Goal: Task Accomplishment & Management: Use online tool/utility

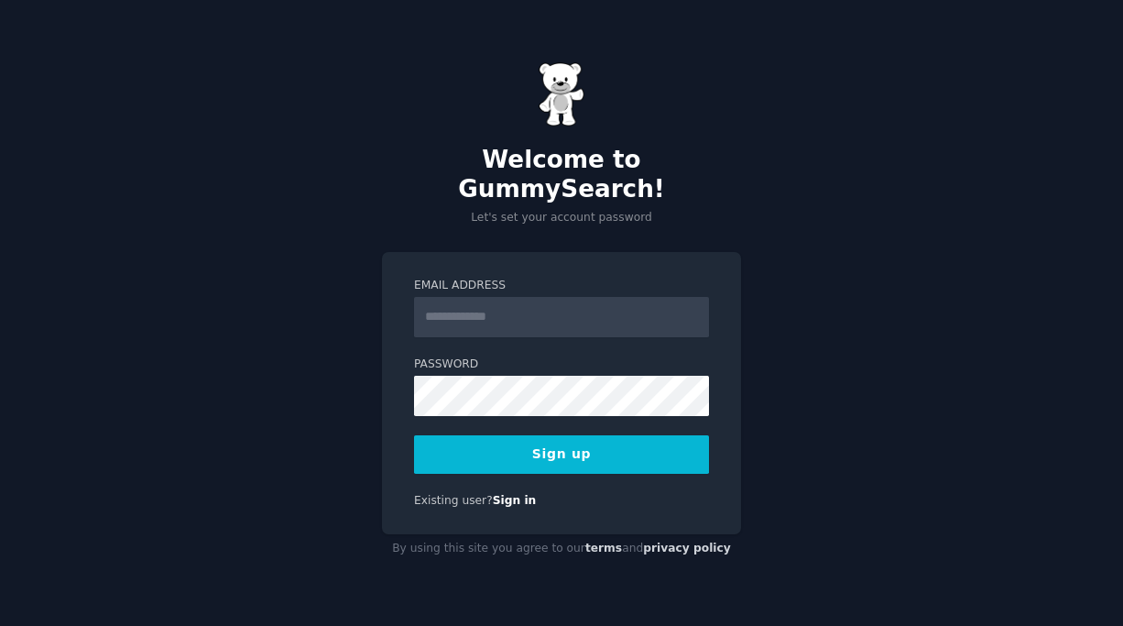
click at [488, 302] on input "Email Address" at bounding box center [561, 317] width 295 height 40
type input "**********"
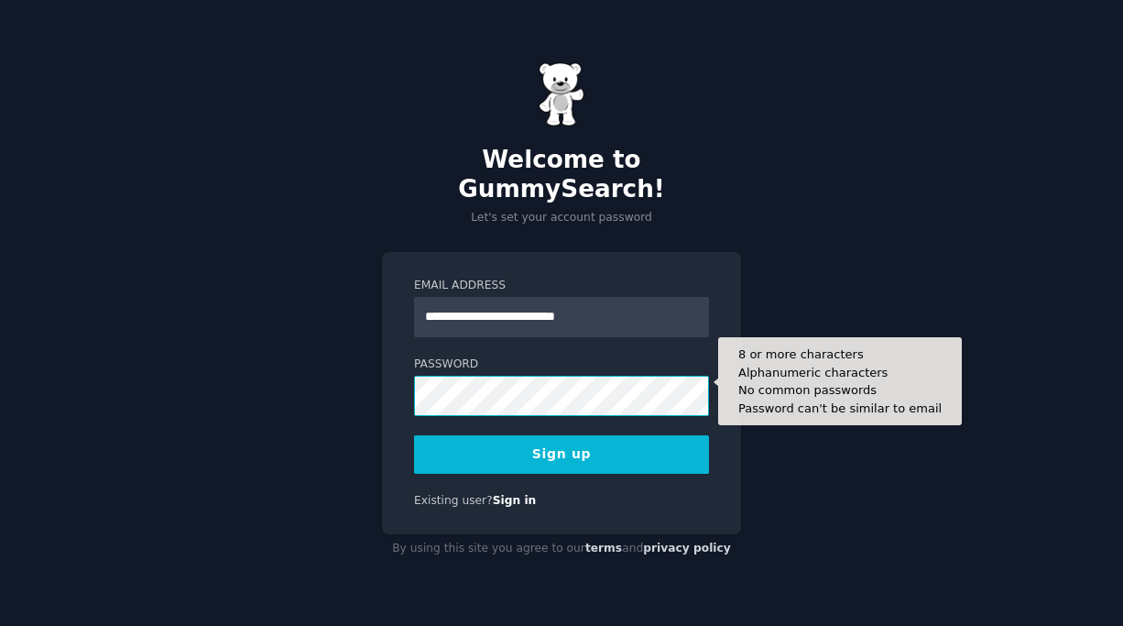
click at [414, 435] on button "Sign up" at bounding box center [561, 454] width 295 height 38
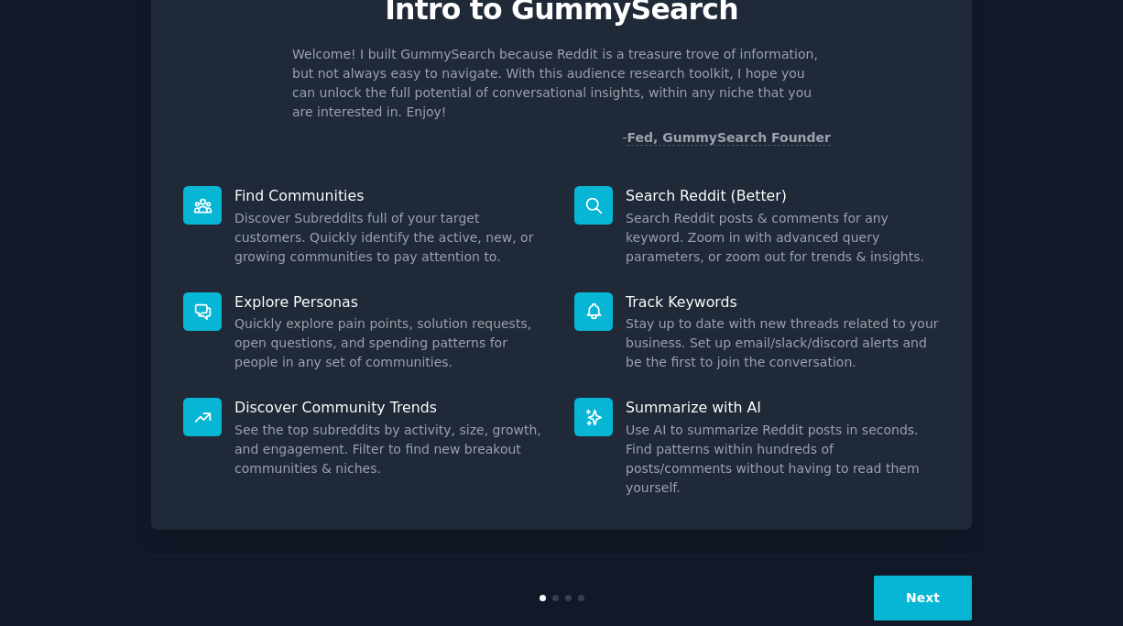
click at [929, 575] on button "Next" at bounding box center [923, 597] width 98 height 45
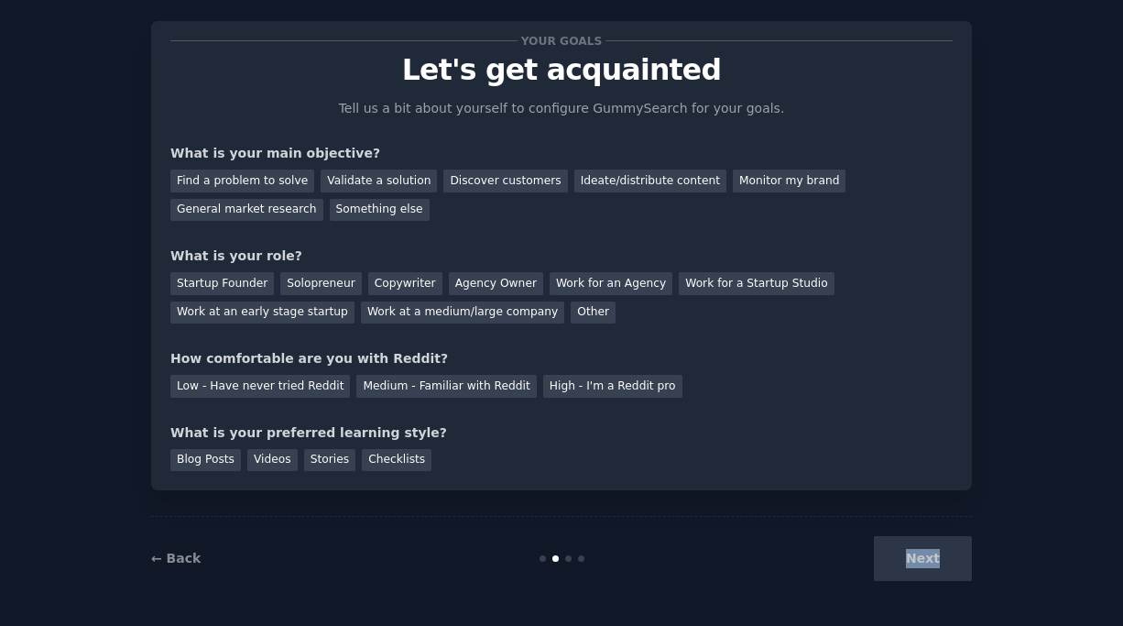
click at [929, 553] on div "Next" at bounding box center [835, 558] width 274 height 45
click at [745, 433] on div "What is your preferred learning style?" at bounding box center [561, 432] width 782 height 19
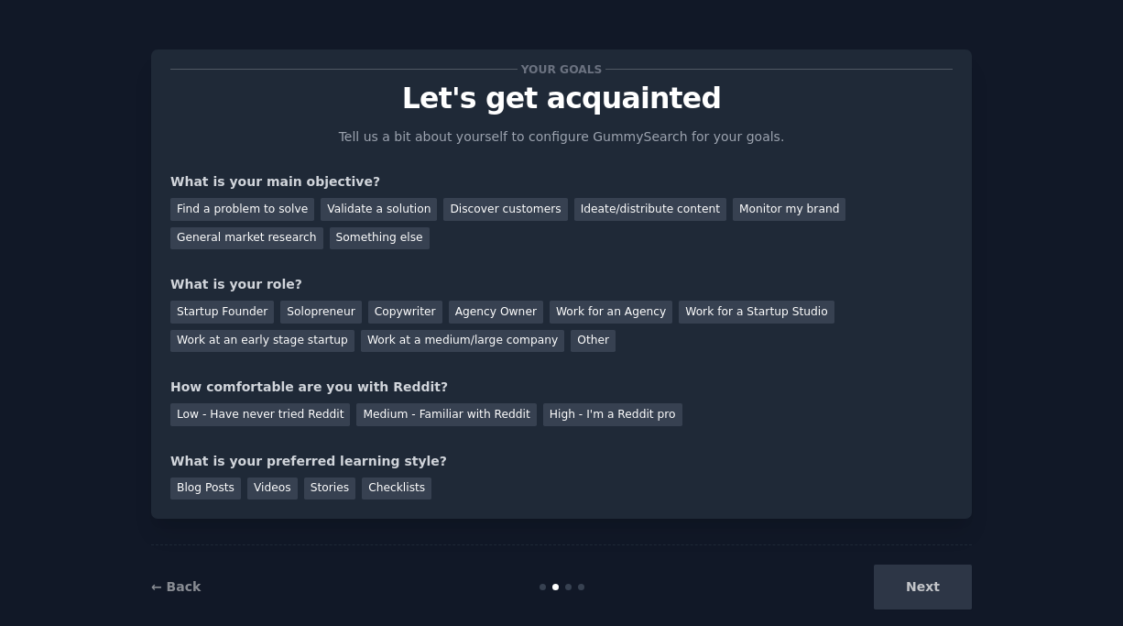
scroll to position [4, 0]
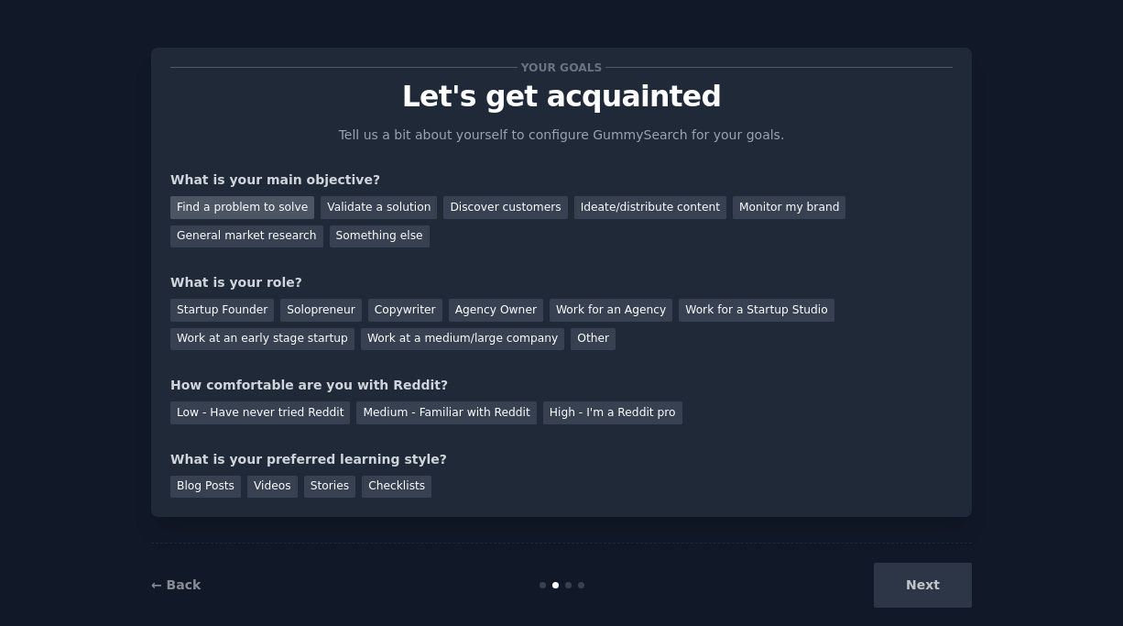
click at [227, 201] on div "Find a problem to solve" at bounding box center [242, 207] width 144 height 23
click at [214, 310] on div "Startup Founder" at bounding box center [222, 310] width 104 height 23
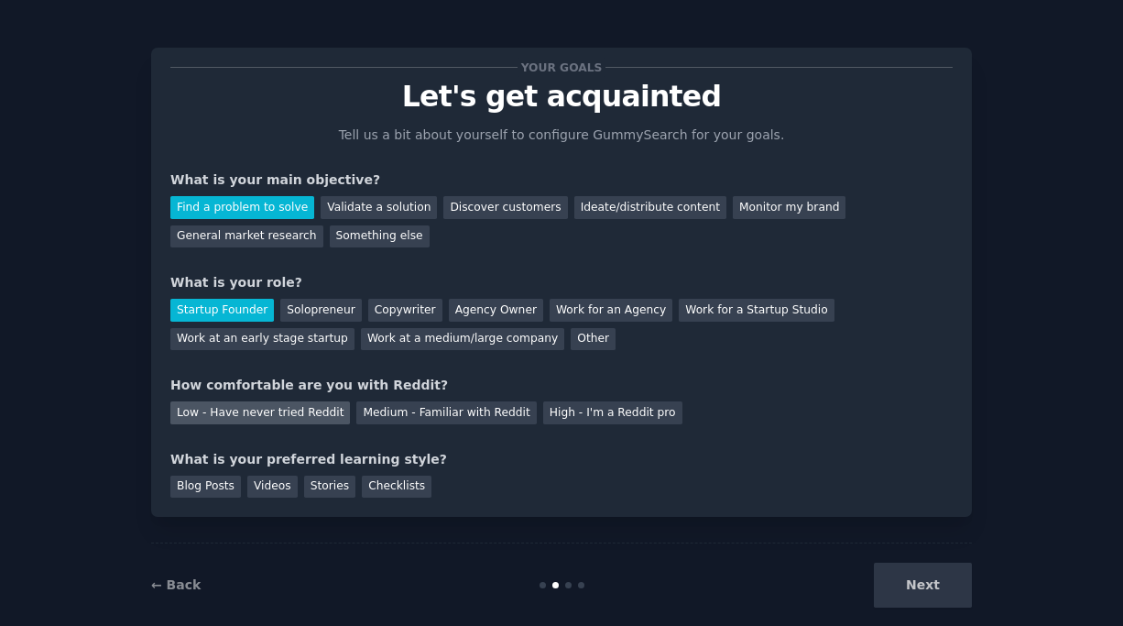
click at [312, 407] on div "Low - Have never tried Reddit" at bounding box center [260, 412] width 180 height 23
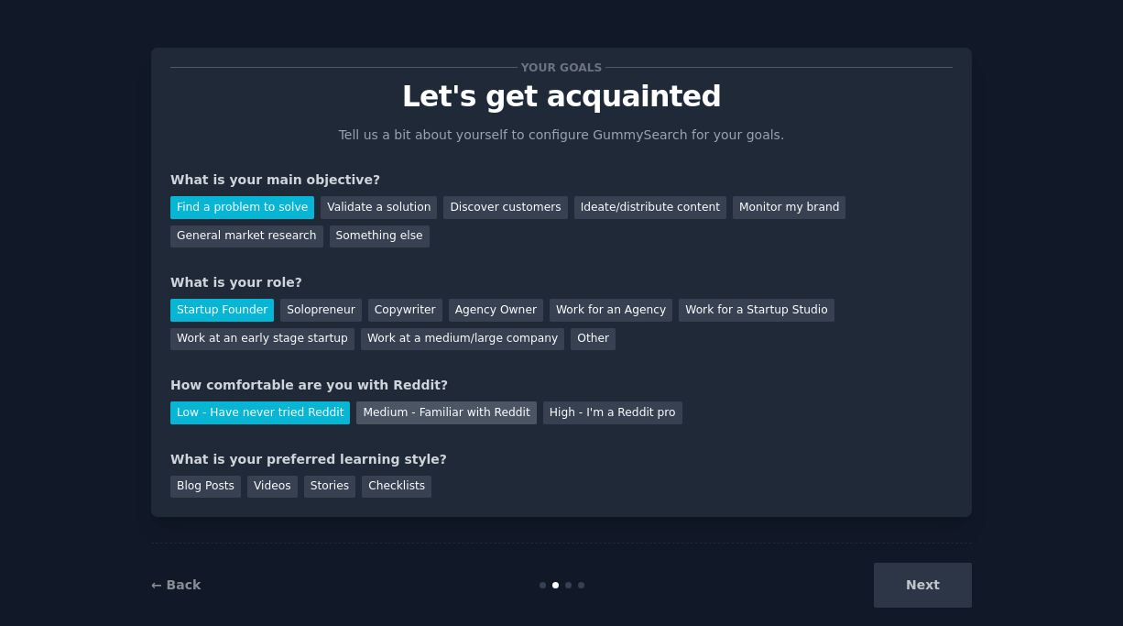
click at [393, 409] on div "Medium - Familiar with Reddit" at bounding box center [446, 412] width 180 height 23
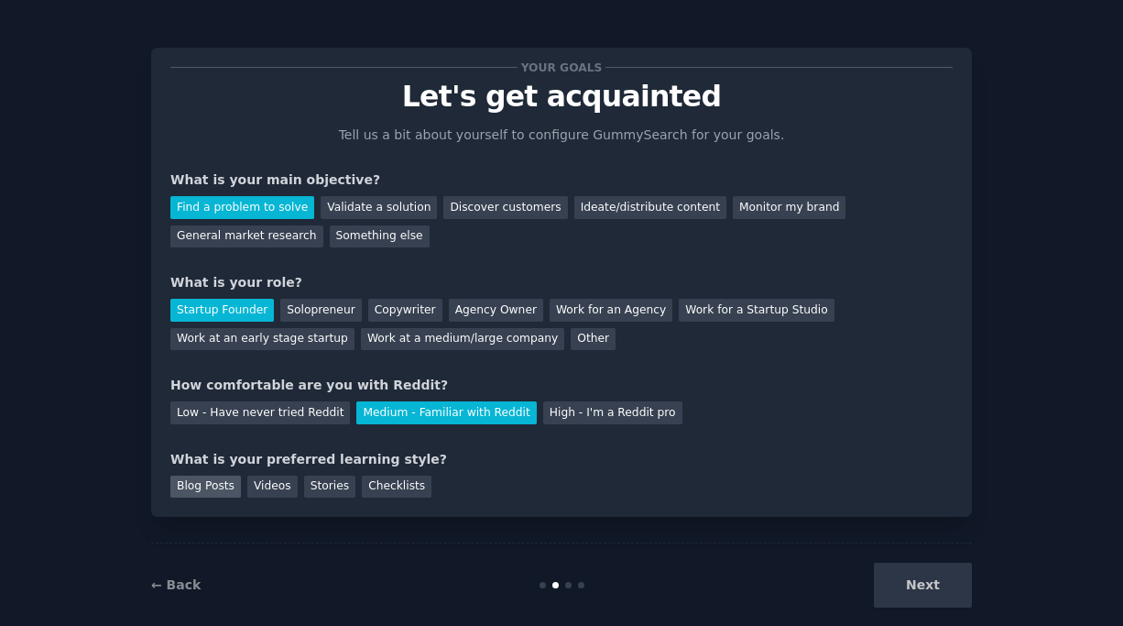
click at [227, 484] on div "Blog Posts" at bounding box center [205, 487] width 71 height 23
click at [948, 593] on button "Next" at bounding box center [923, 585] width 98 height 45
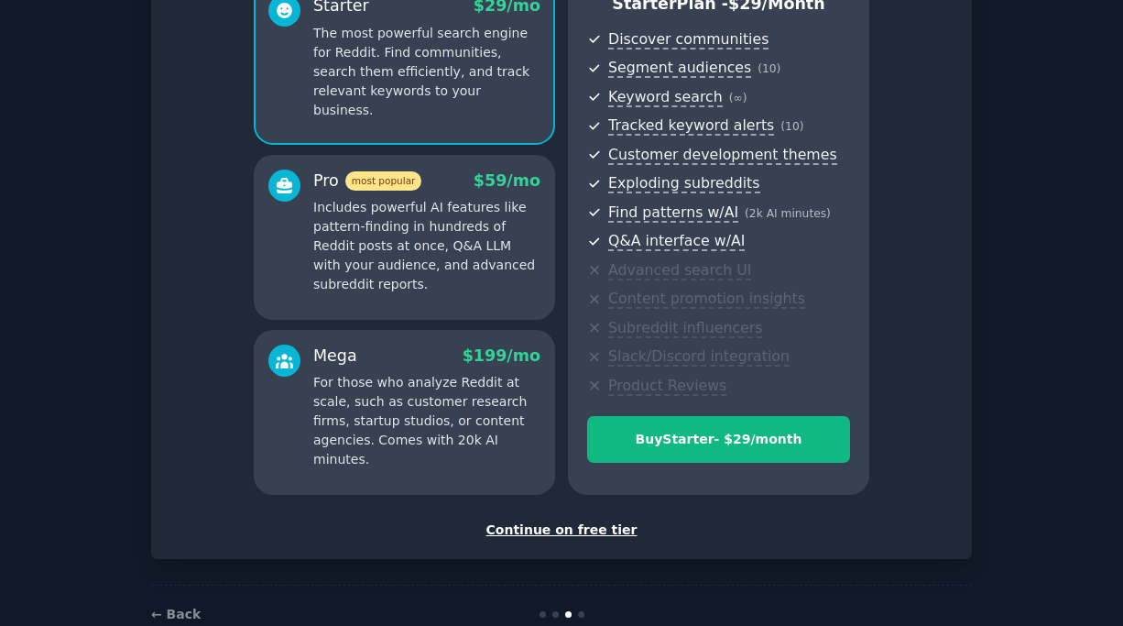
scroll to position [227, 0]
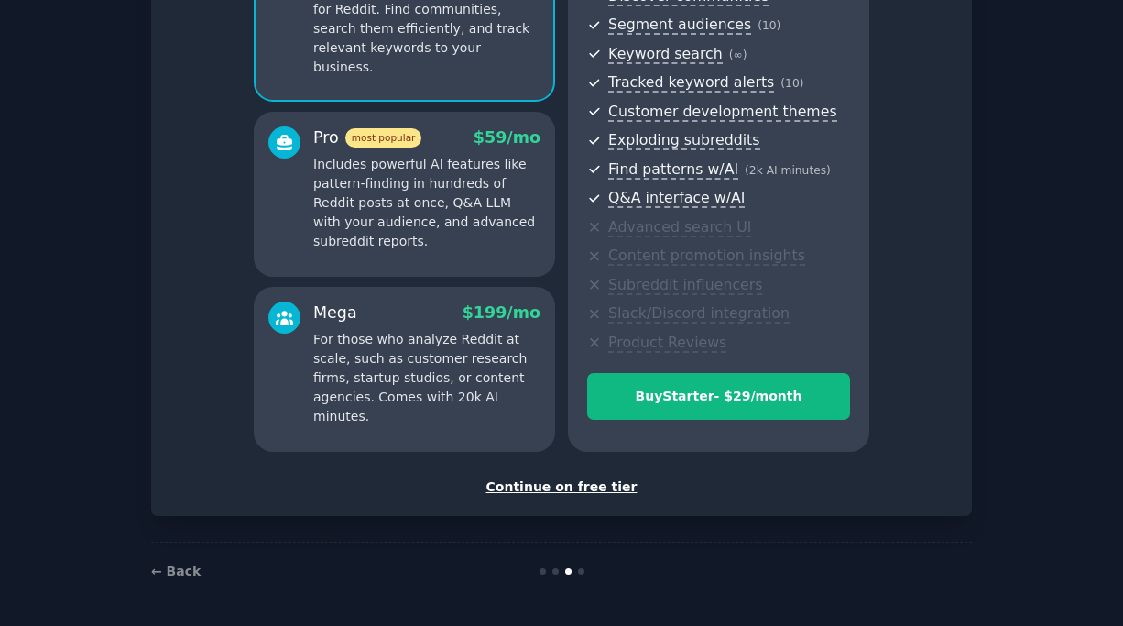
click at [569, 493] on div "Continue on free tier" at bounding box center [561, 486] width 782 height 19
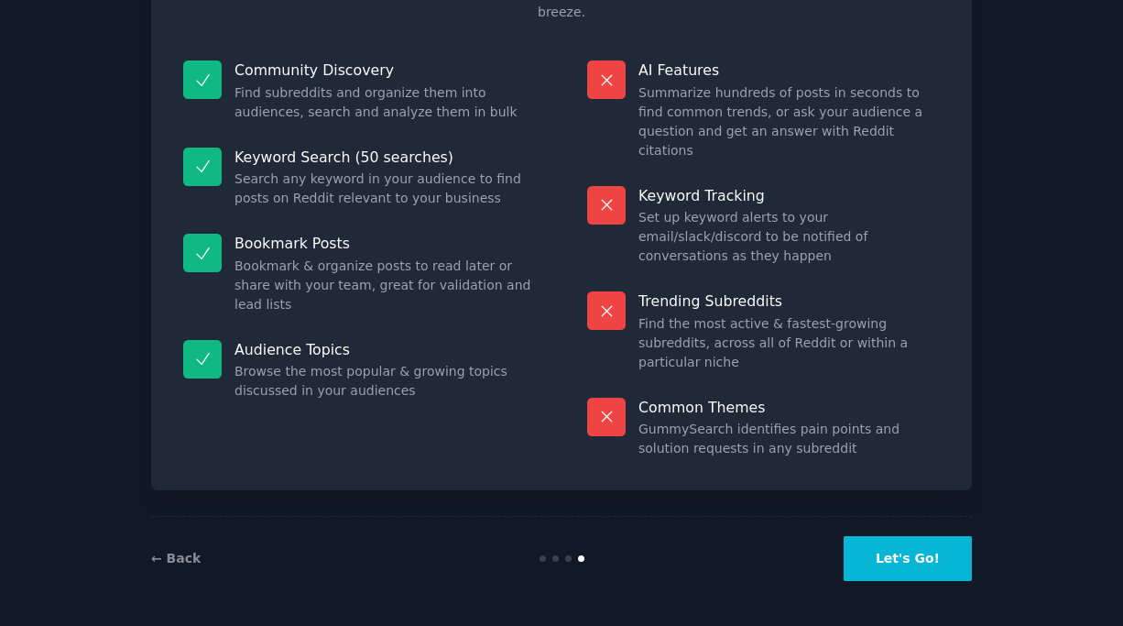
scroll to position [88, 0]
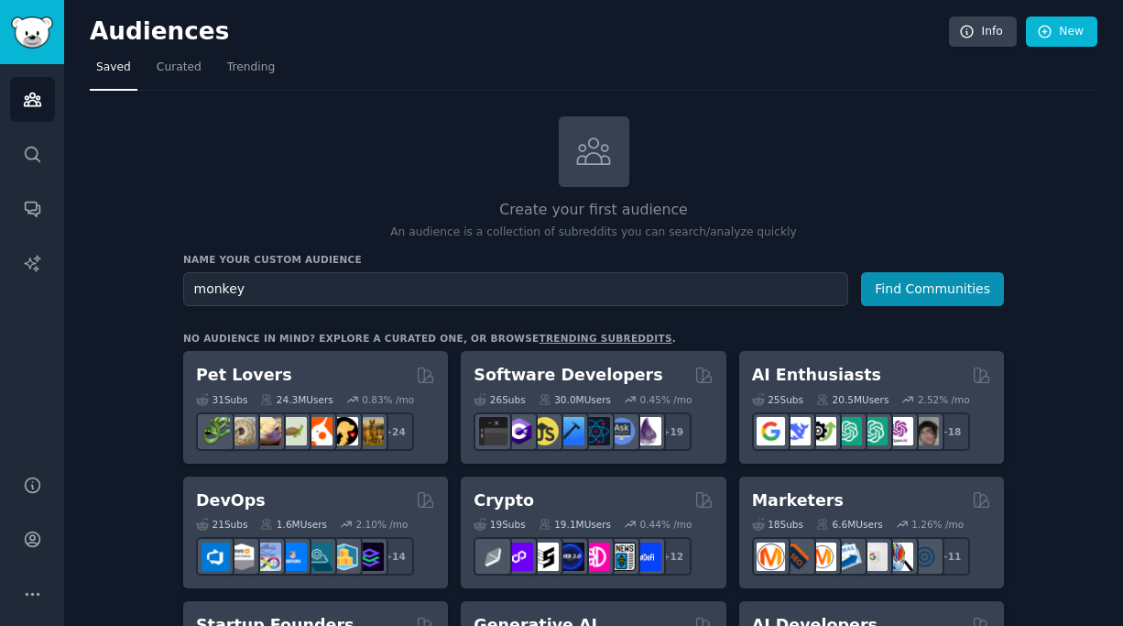
type input "monkey"
click at [861, 272] on button "Find Communities" at bounding box center [932, 289] width 143 height 34
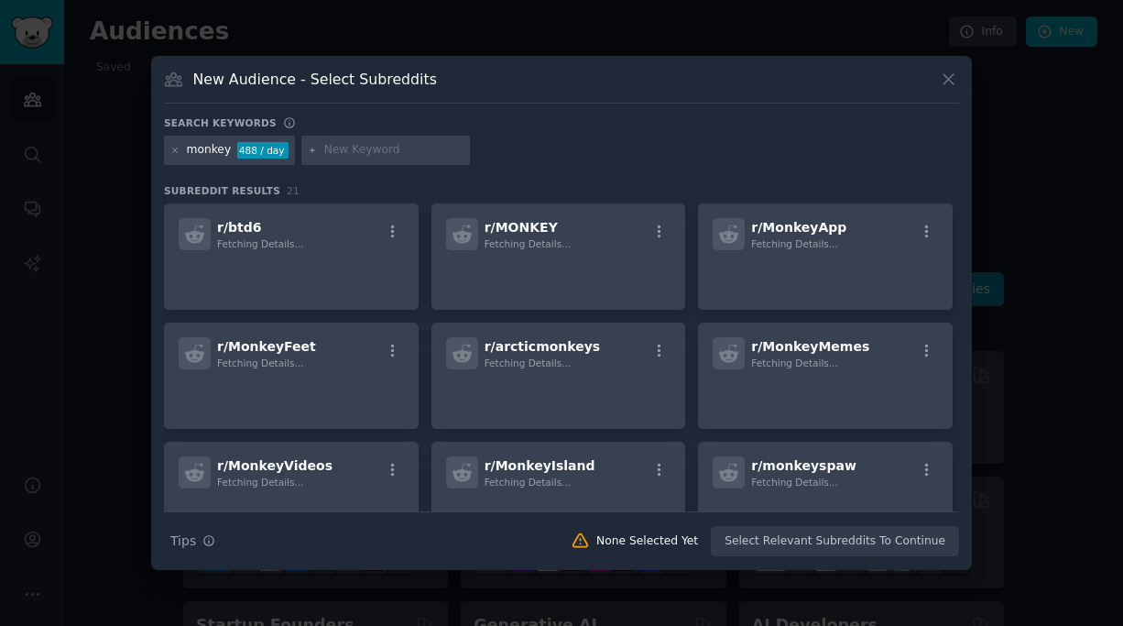
click at [942, 87] on icon at bounding box center [948, 79] width 19 height 19
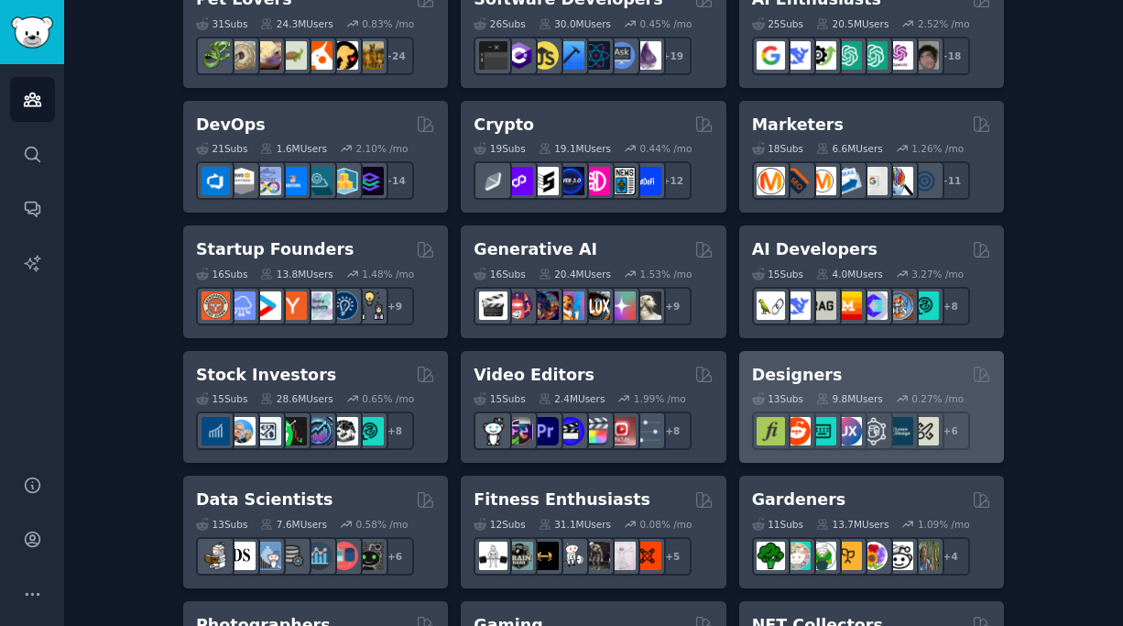
scroll to position [377, 0]
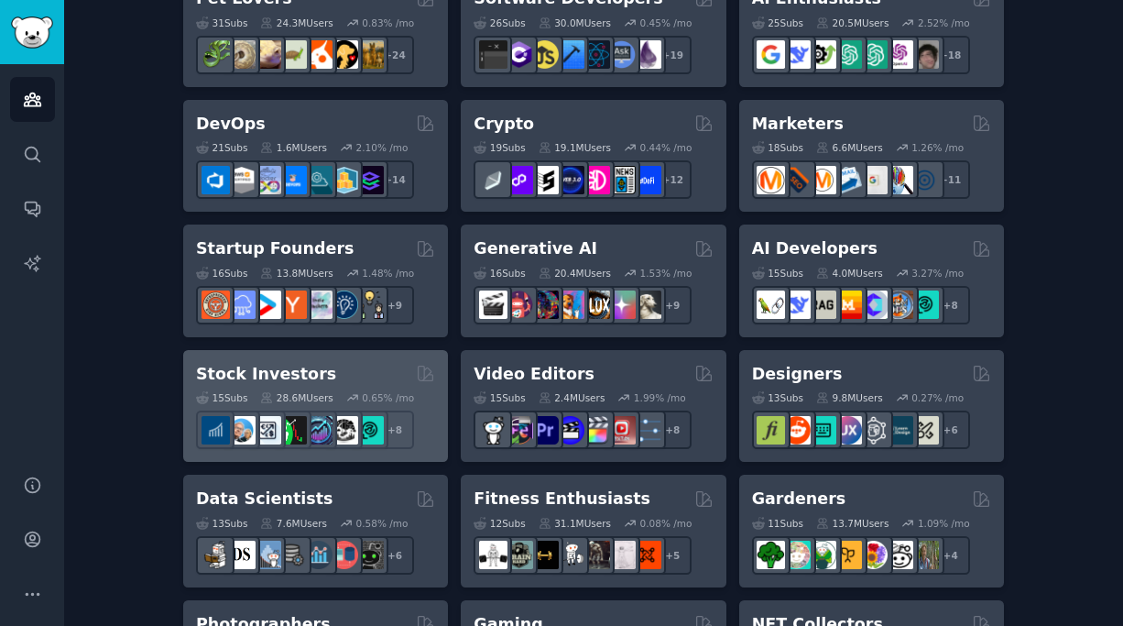
click at [395, 365] on div "Stock Investors Curated by GummySearch" at bounding box center [315, 374] width 239 height 23
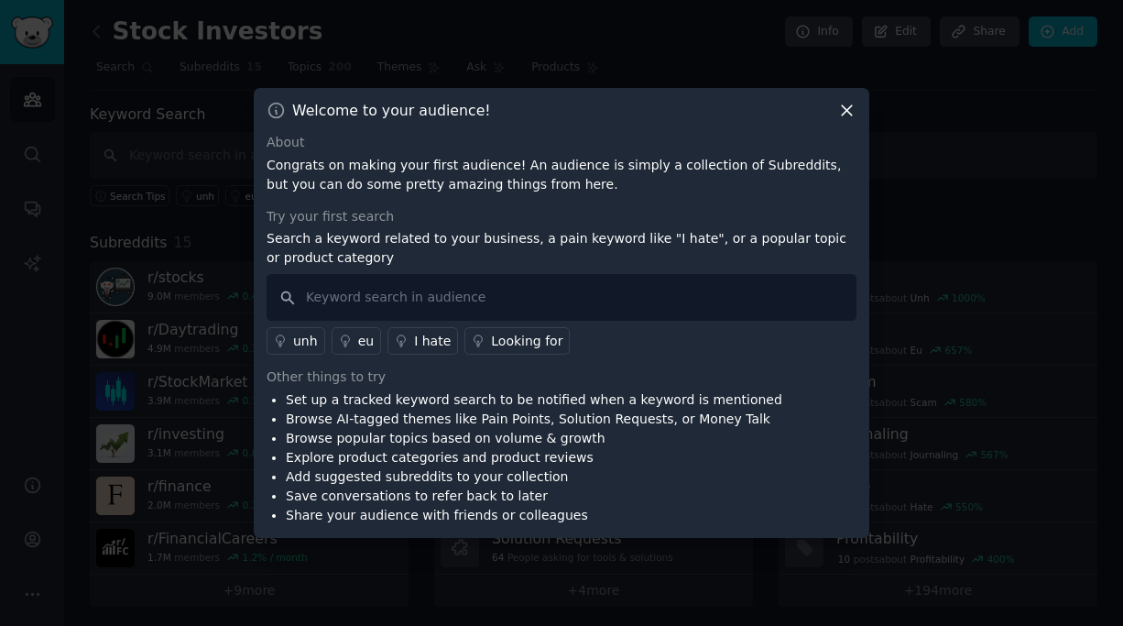
click at [215, 316] on div at bounding box center [561, 313] width 1123 height 626
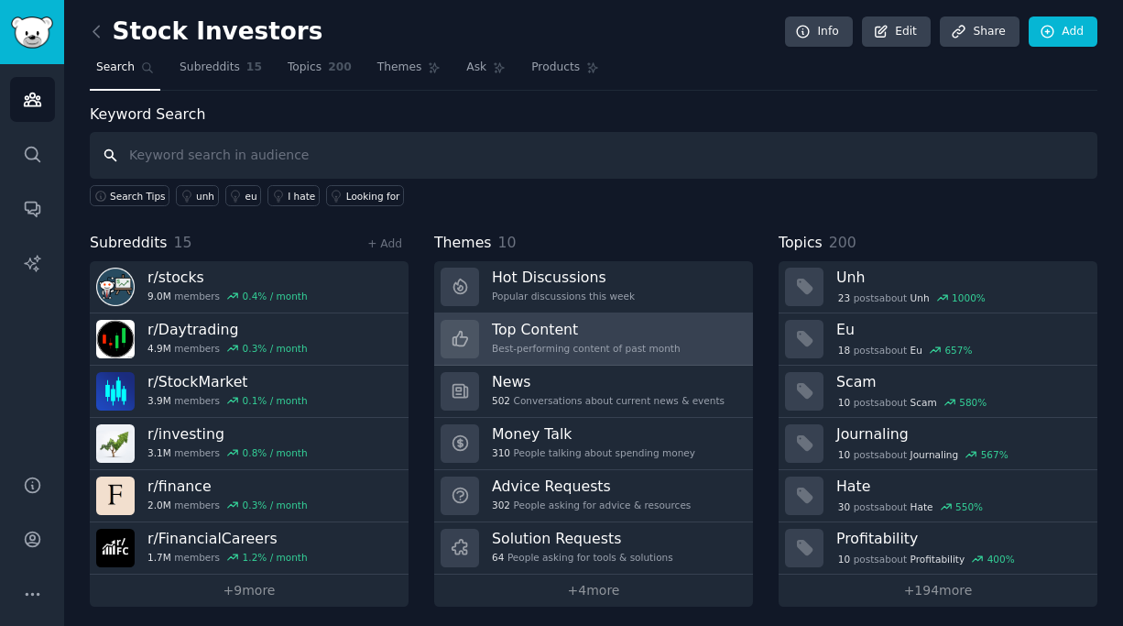
scroll to position [5, 0]
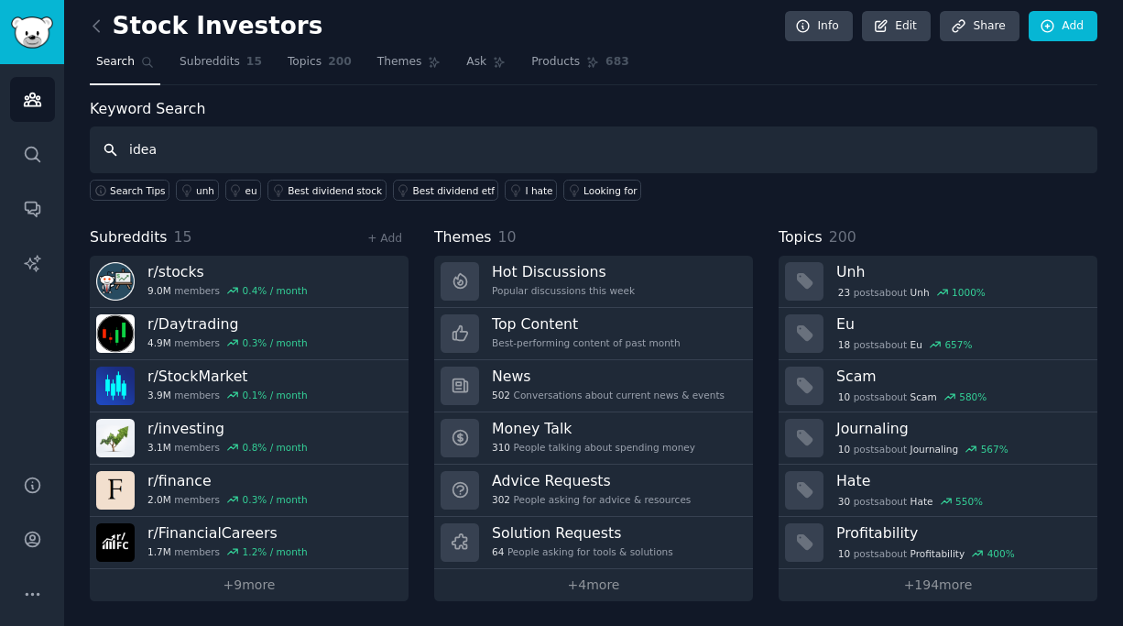
type input "idea"
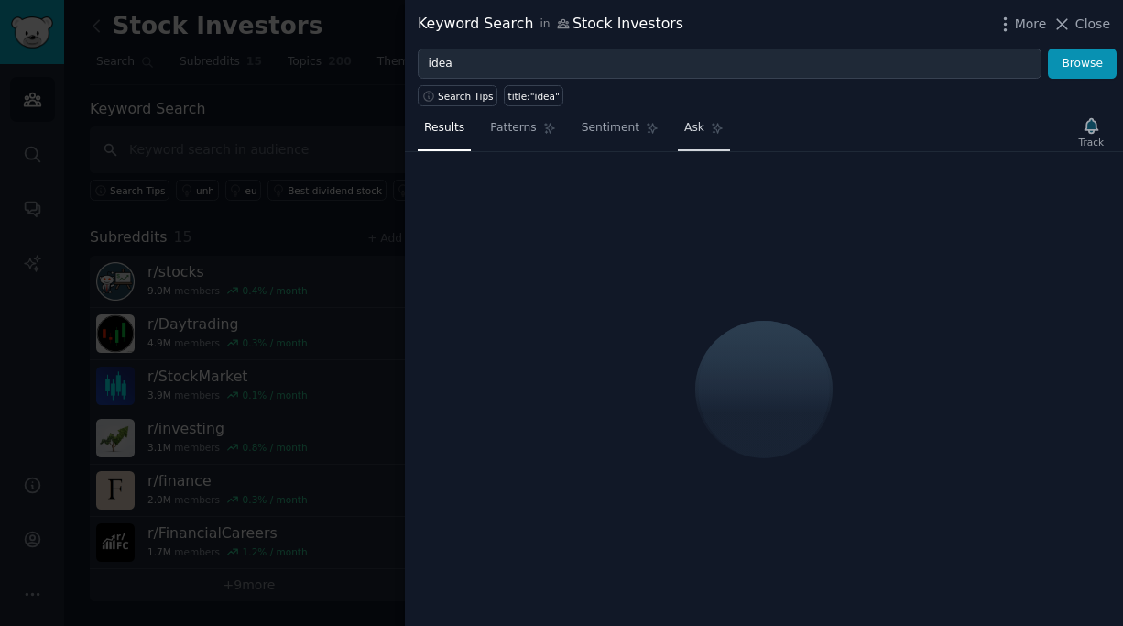
click at [684, 141] on link "Ask" at bounding box center [704, 133] width 52 height 38
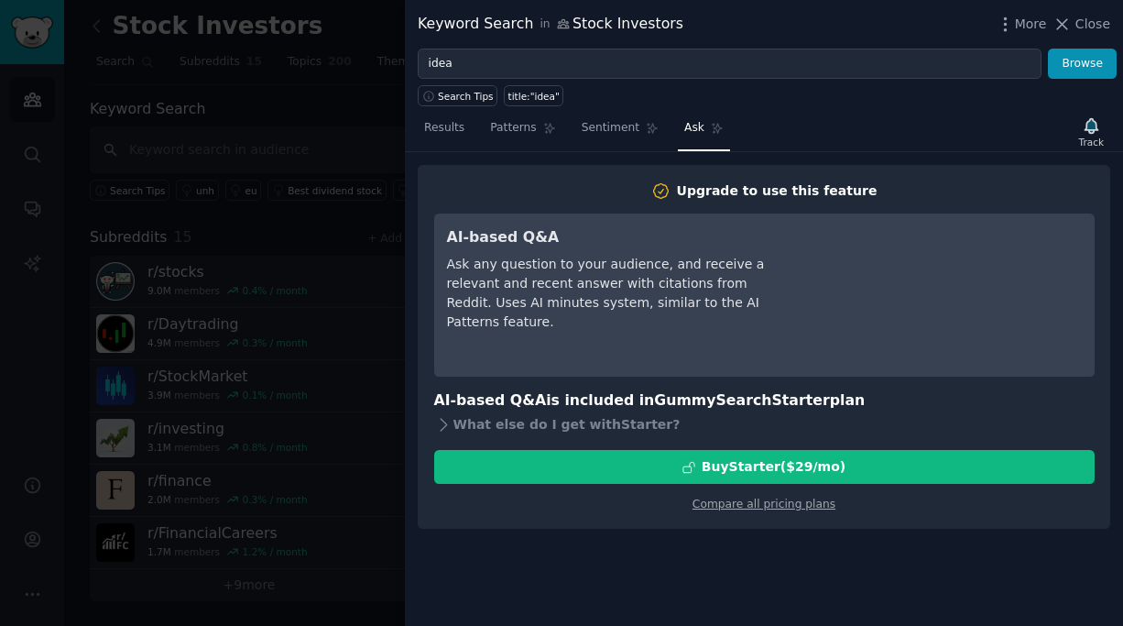
click at [217, 284] on div at bounding box center [561, 313] width 1123 height 626
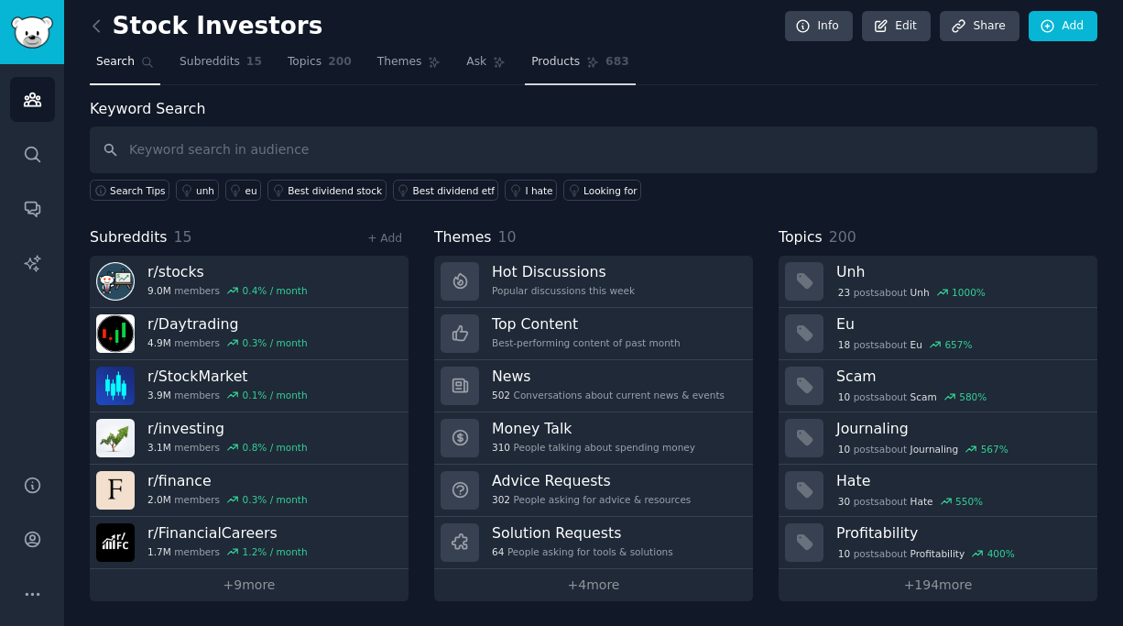
click at [552, 61] on span "Products" at bounding box center [555, 62] width 49 height 16
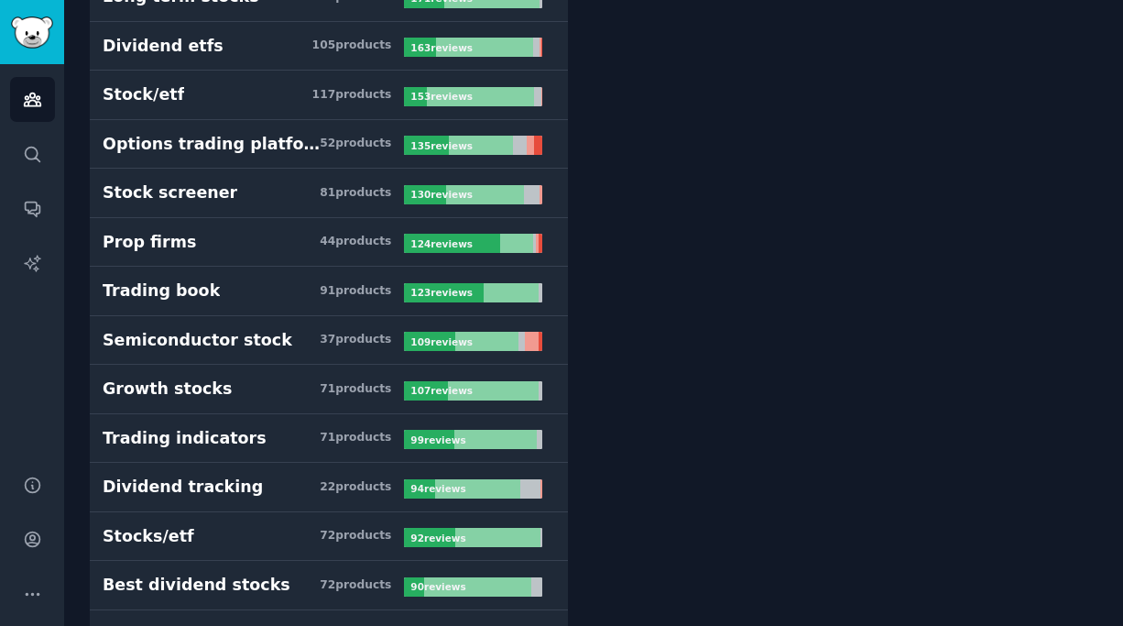
scroll to position [751, 0]
